Goal: Find specific page/section: Find specific page/section

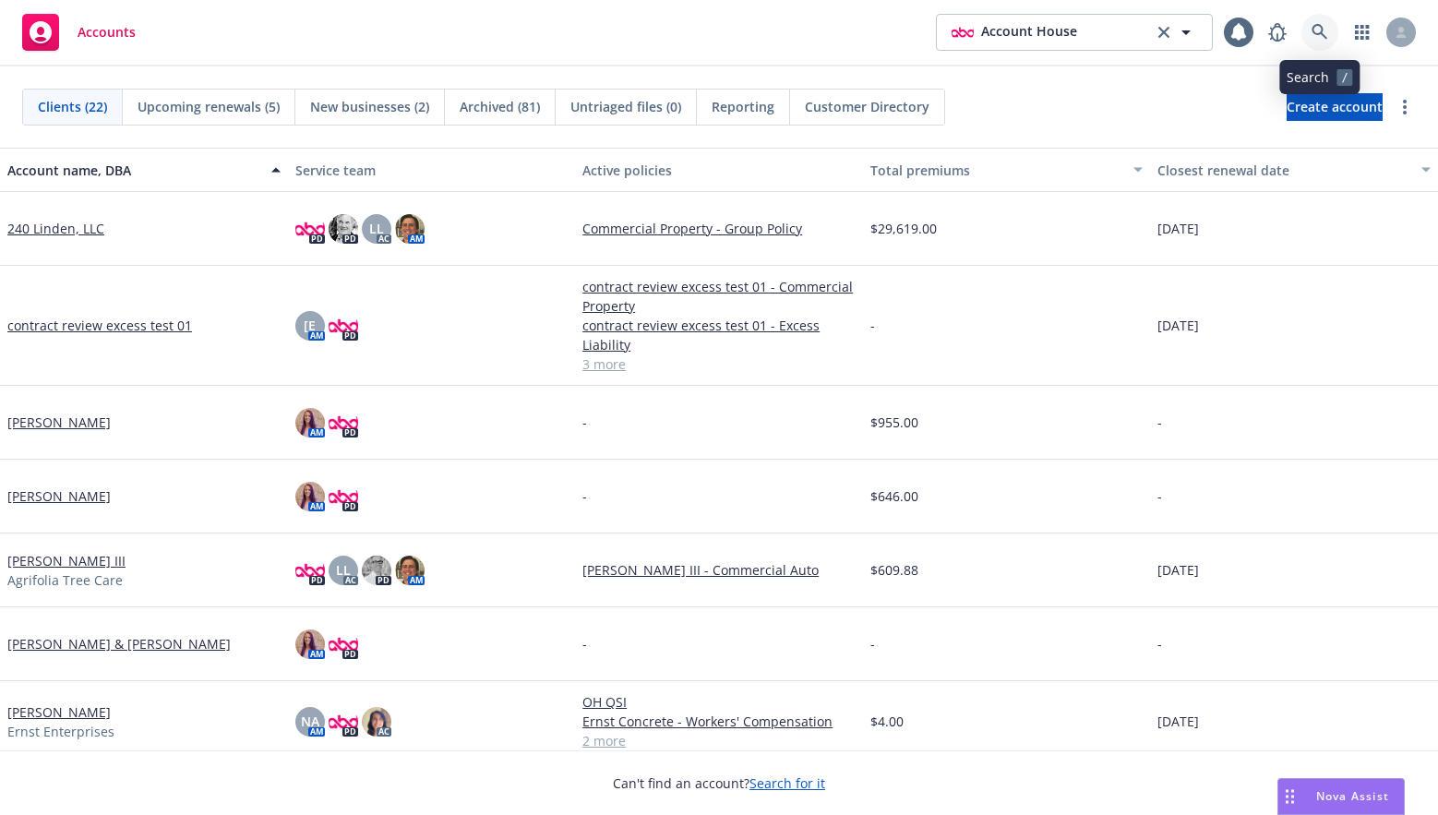
click at [1310, 25] on link at bounding box center [1319, 32] width 37 height 37
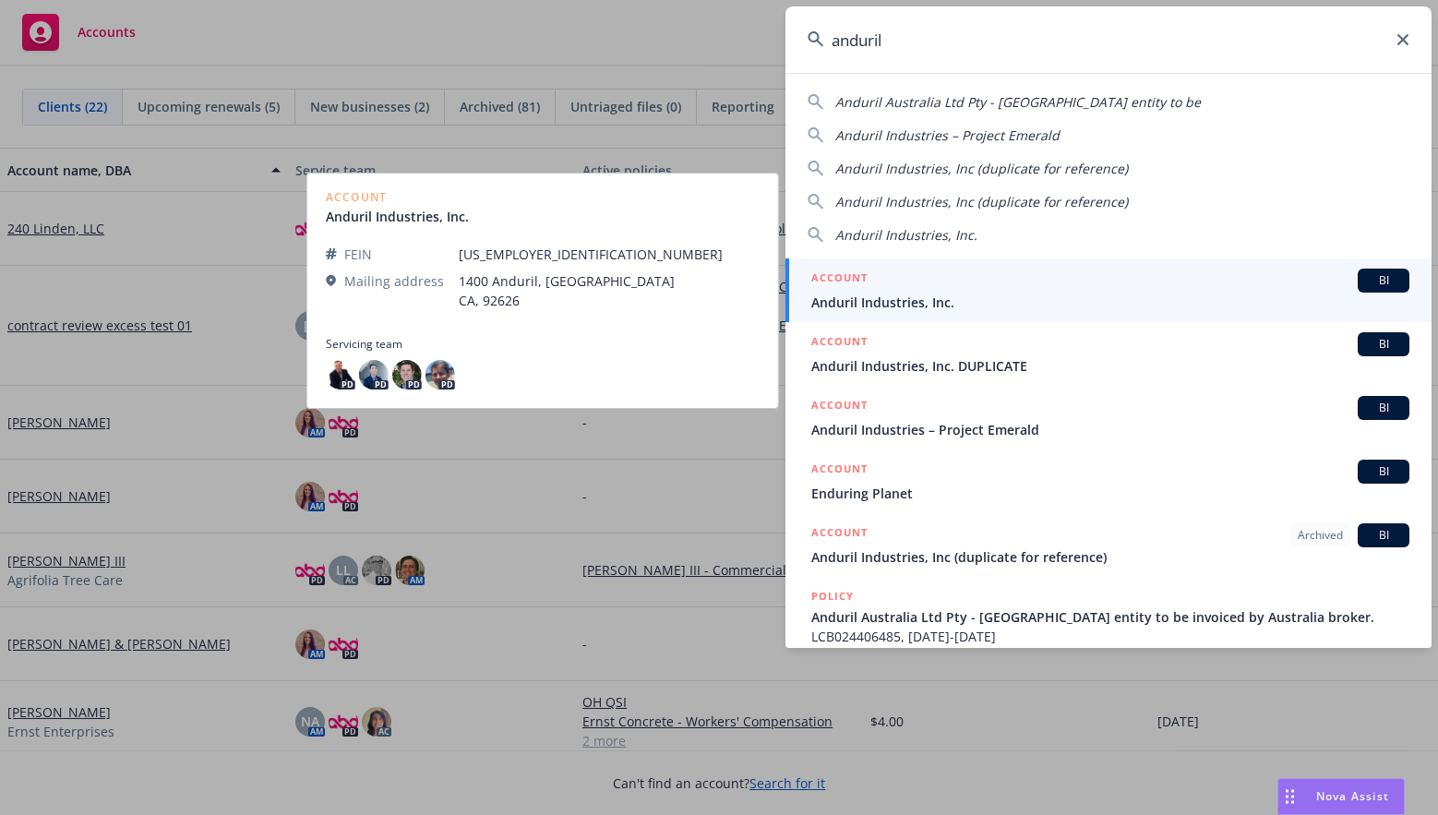
type input "anduril"
click at [1088, 299] on span "Anduril Industries, Inc." at bounding box center [1110, 302] width 598 height 19
